Goal: Task Accomplishment & Management: Use online tool/utility

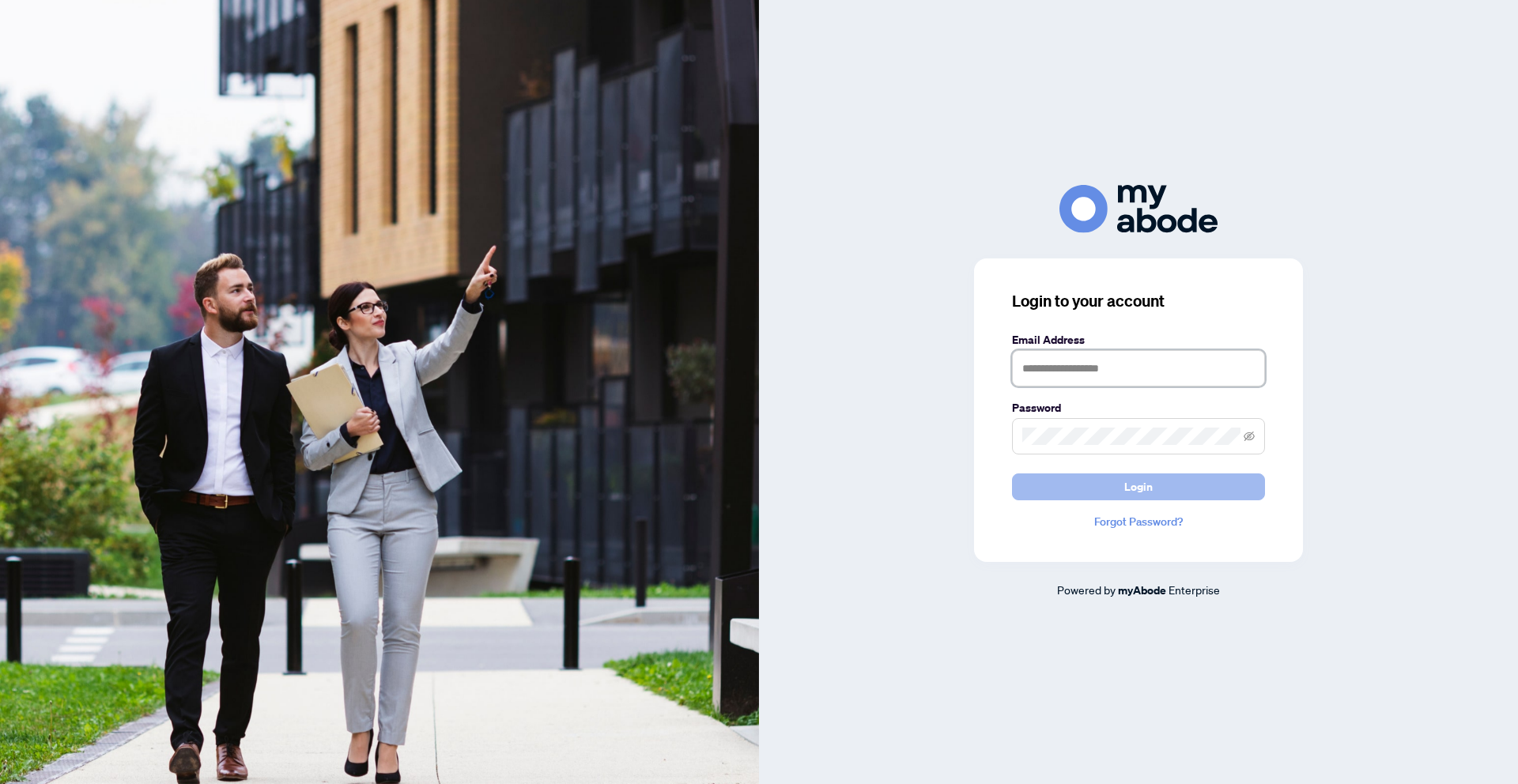
type input "**********"
click at [1034, 480] on button "Login" at bounding box center [1137, 486] width 253 height 26
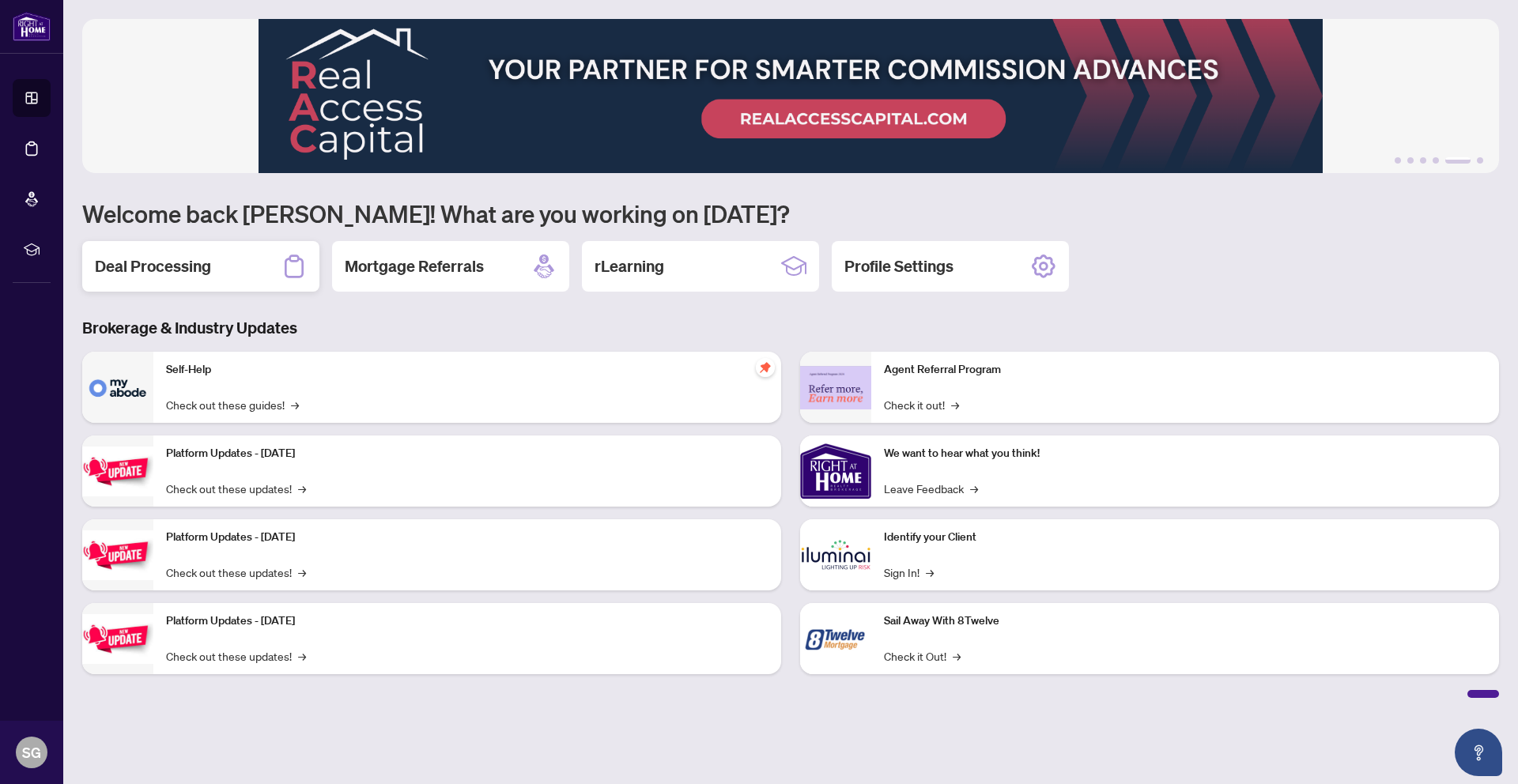
click at [131, 272] on h2 "Deal Processing" at bounding box center [153, 266] width 116 height 22
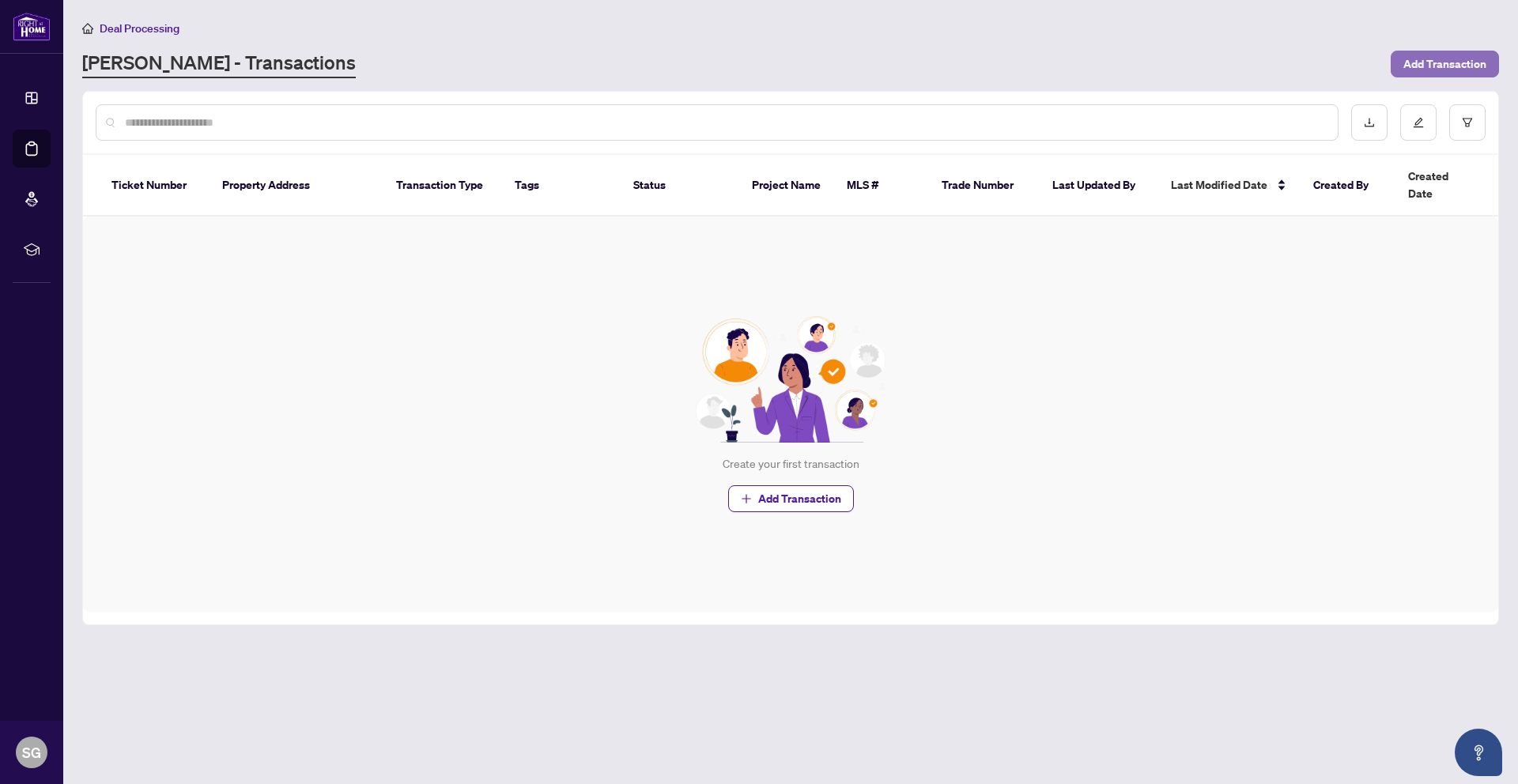
click at [1437, 64] on span "Add Transaction" at bounding box center [1444, 64] width 83 height 26
